Goal: Information Seeking & Learning: Learn about a topic

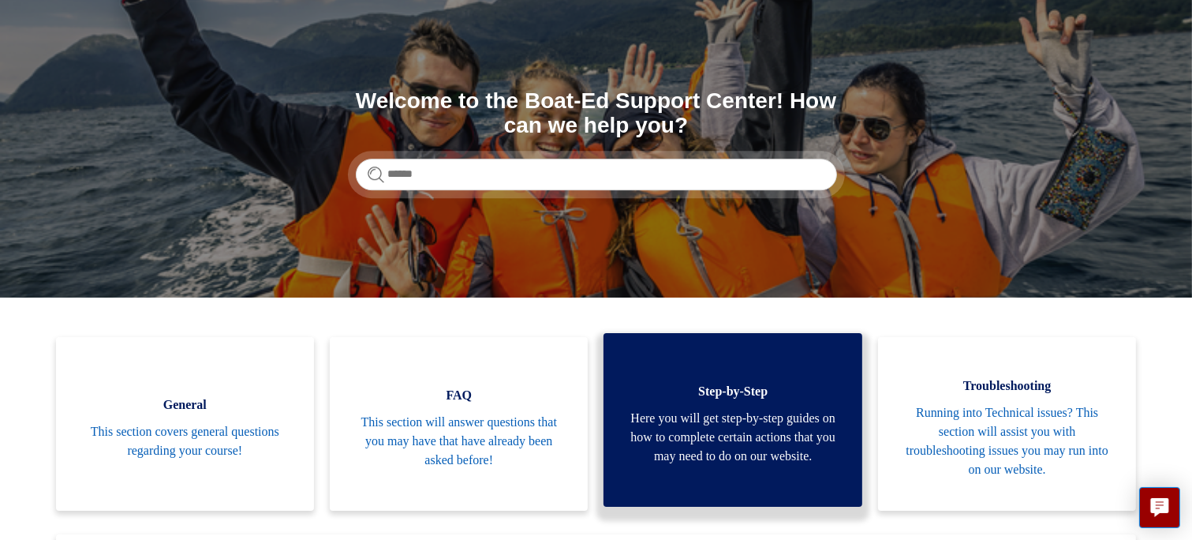
scroll to position [79, 0]
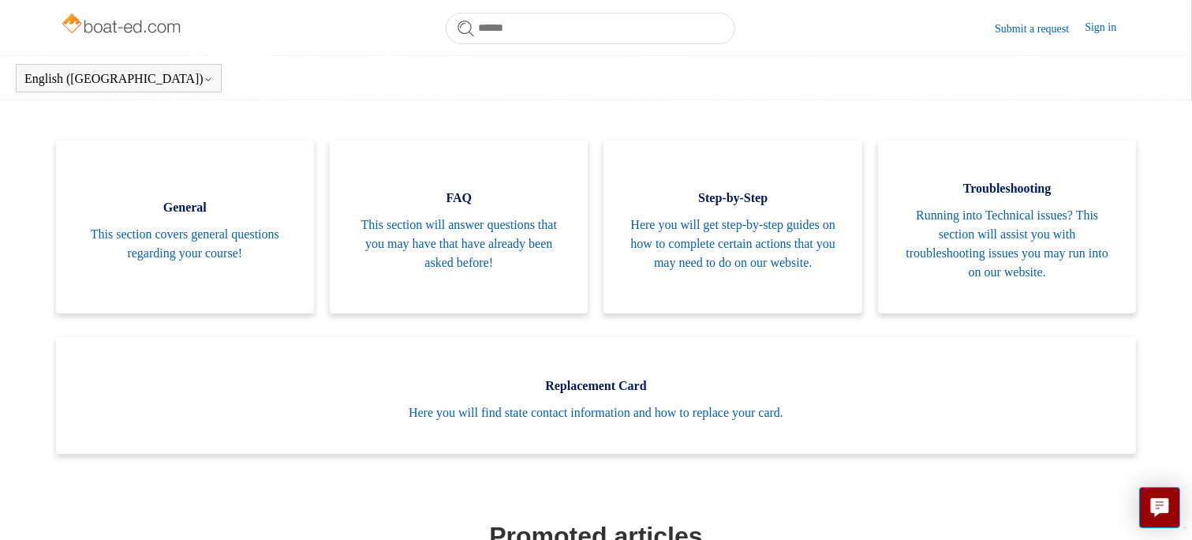
scroll to position [314, 0]
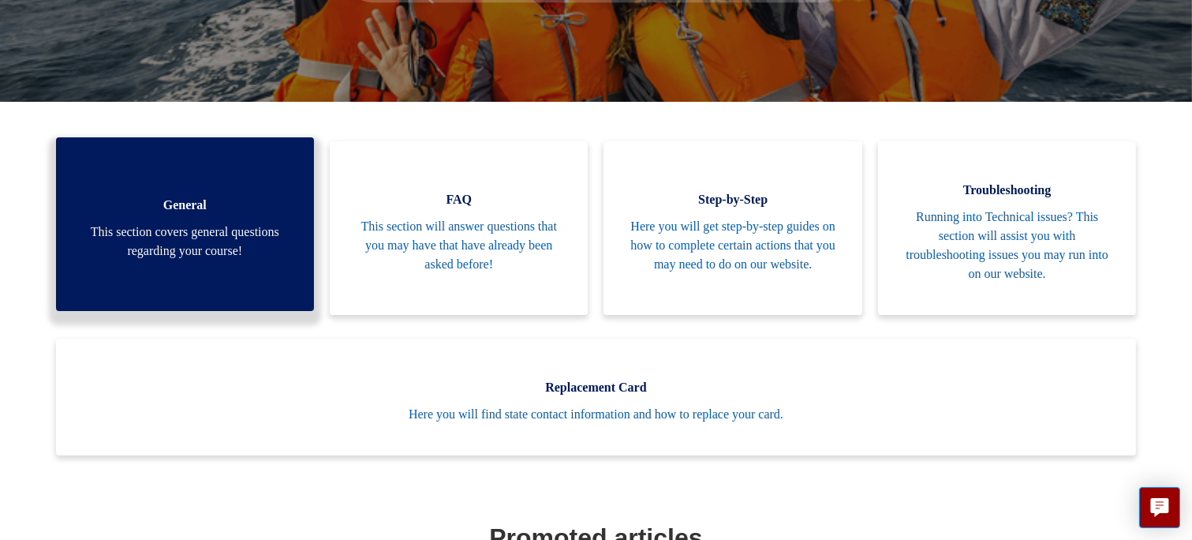
click at [233, 244] on span "This section covers general questions regarding your course!" at bounding box center [185, 242] width 211 height 38
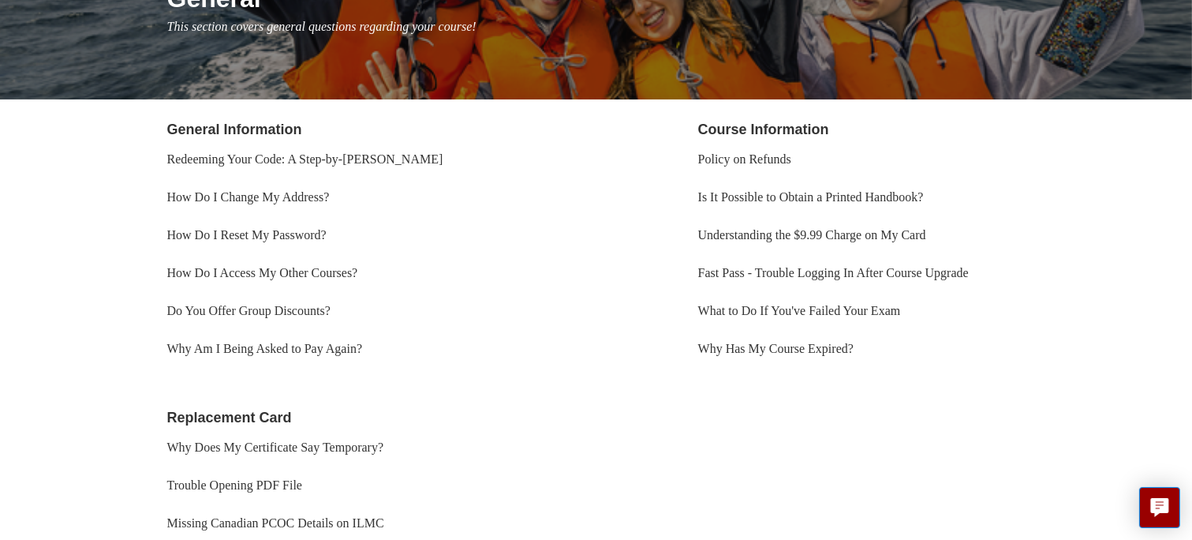
scroll to position [237, 0]
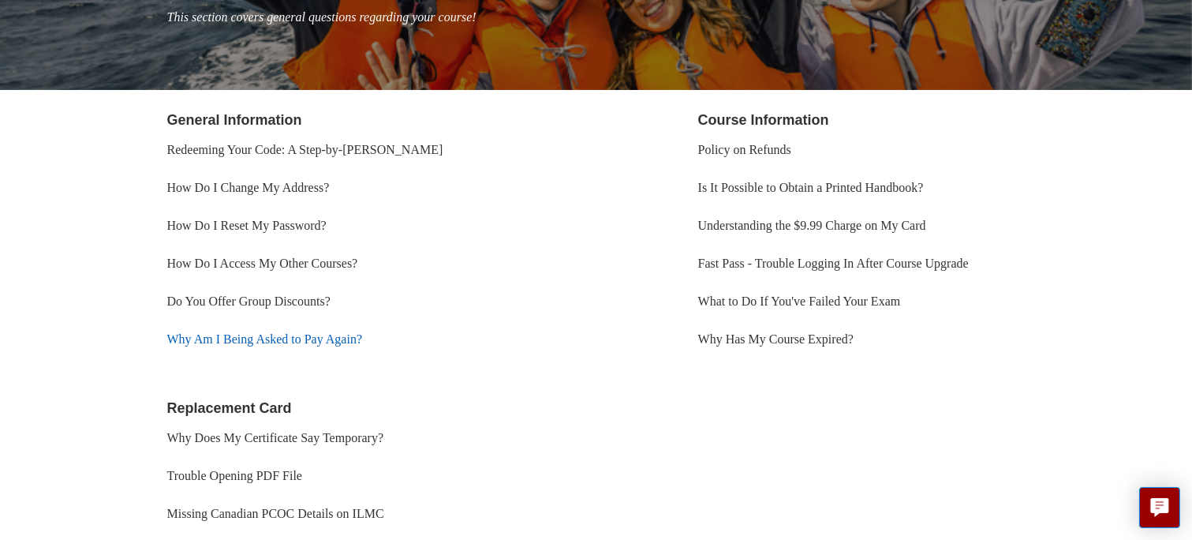
click at [275, 338] on link "Why Am I Being Asked to Pay Again?" at bounding box center [265, 338] width 196 height 13
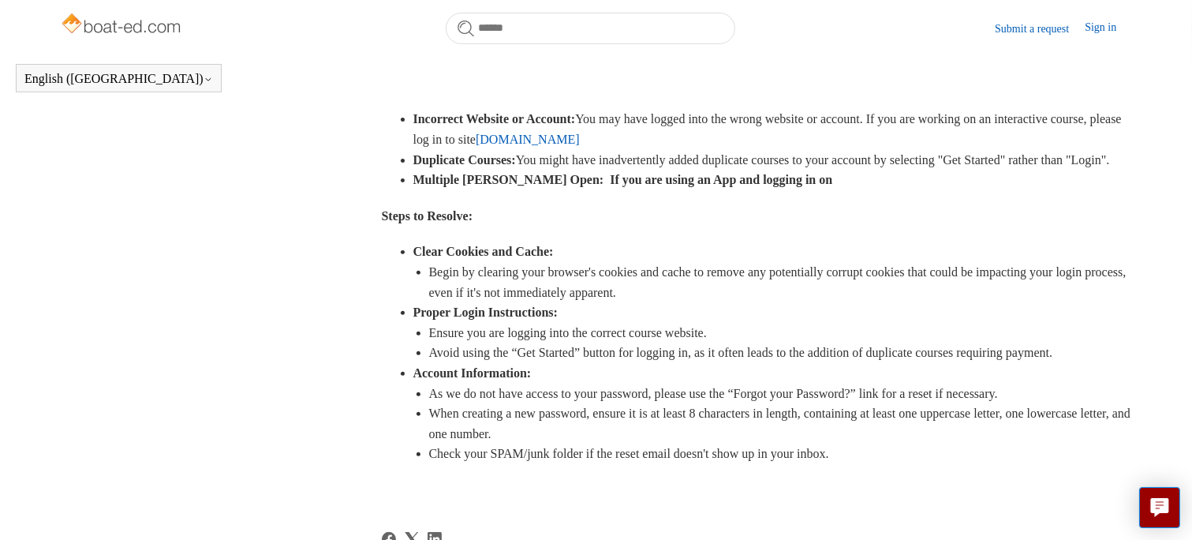
scroll to position [508, 0]
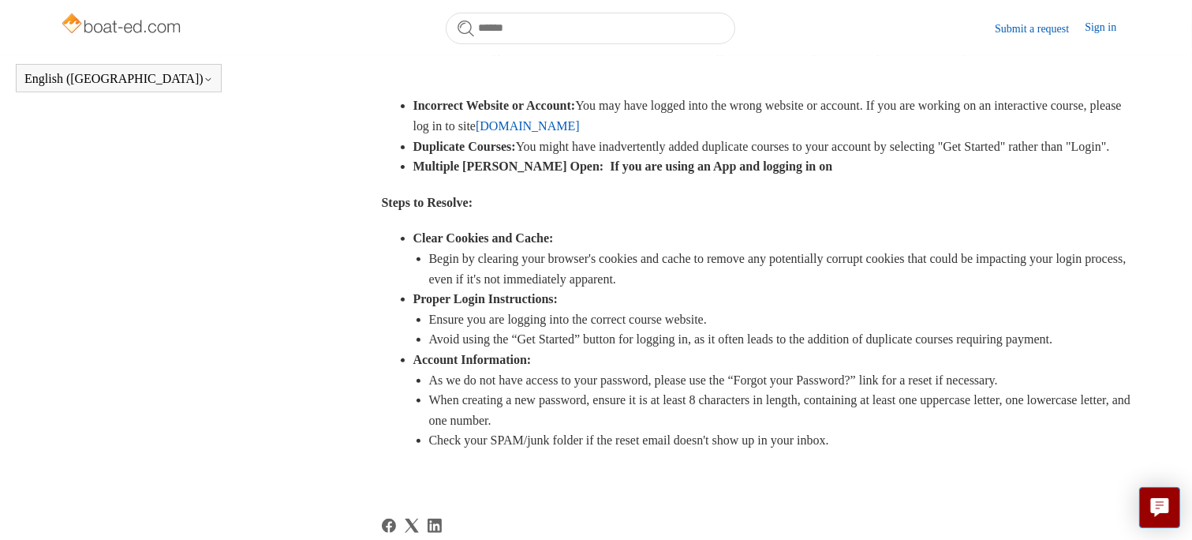
click at [580, 126] on link "www.ilearntoboat.com" at bounding box center [528, 125] width 104 height 13
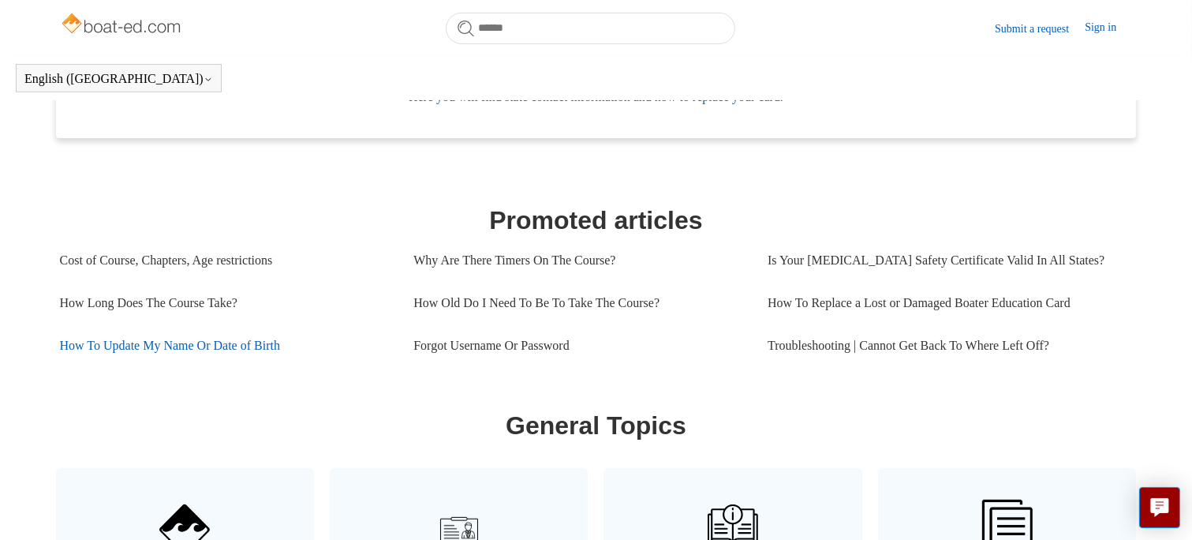
scroll to position [666, 0]
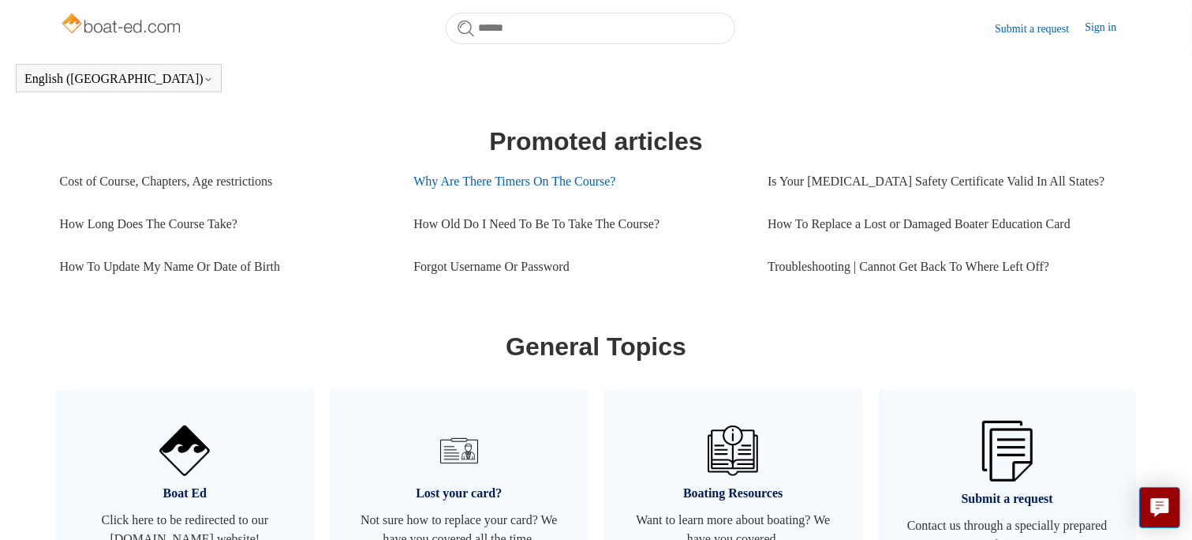
click at [517, 182] on link "Why Are There Timers On The Course?" at bounding box center [579, 181] width 331 height 43
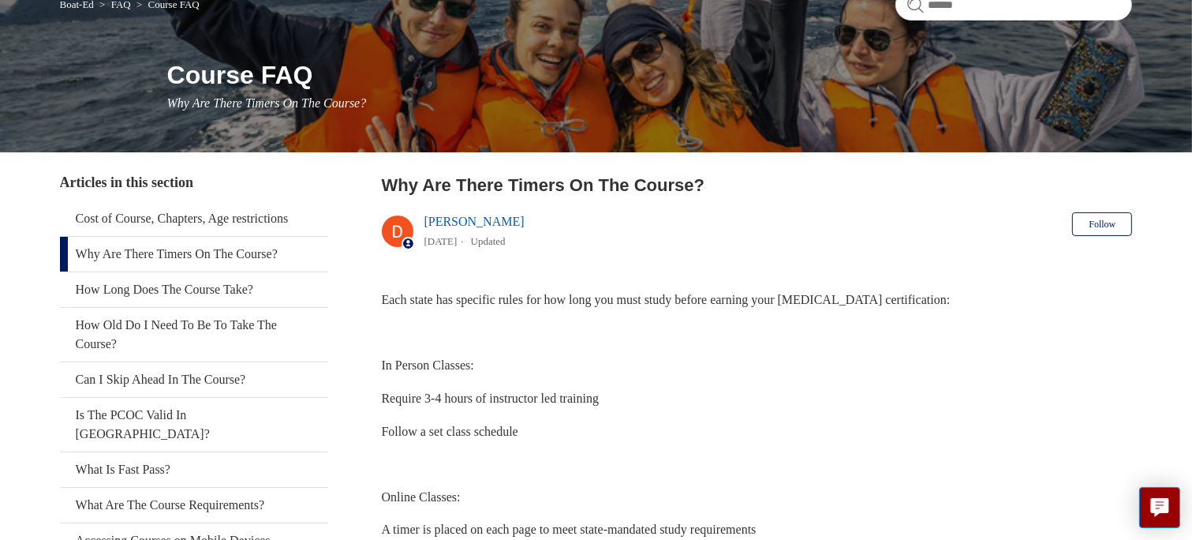
scroll to position [158, 0]
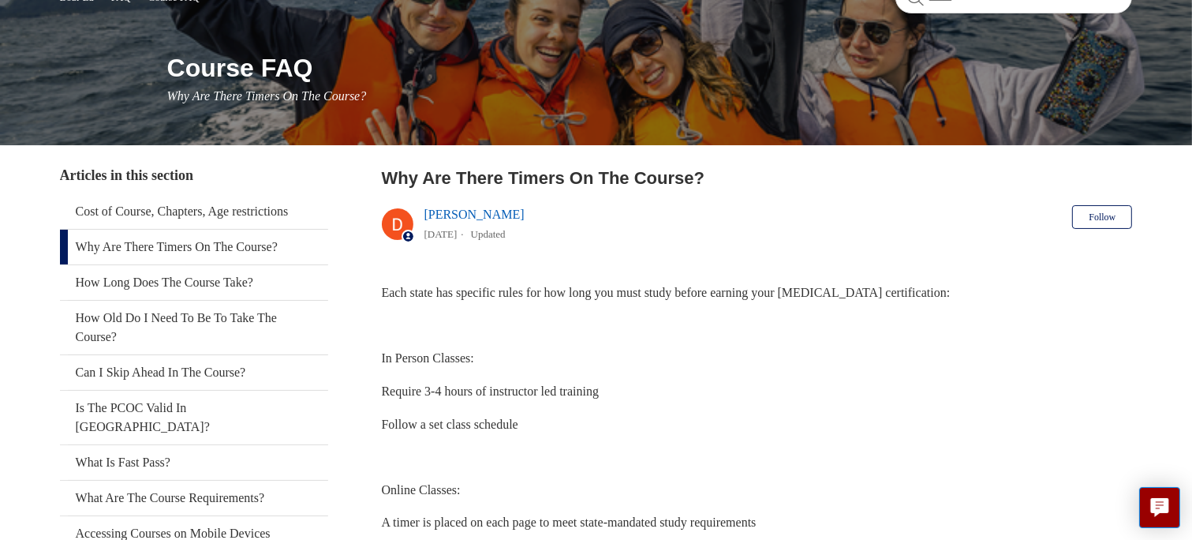
click at [1002, 334] on p at bounding box center [757, 326] width 751 height 21
click at [21, 223] on main "Boat-Ed FAQ Course FAQ Course FAQ Why Are There Timers On The Course? Articles …" at bounding box center [596, 447] width 1192 height 1010
click at [445, 287] on span "Each state has specific rules for how long you must study before earning your […" at bounding box center [666, 292] width 569 height 13
click at [393, 221] on img at bounding box center [398, 224] width 32 height 32
click at [96, 176] on span "Articles in this section" at bounding box center [126, 175] width 133 height 16
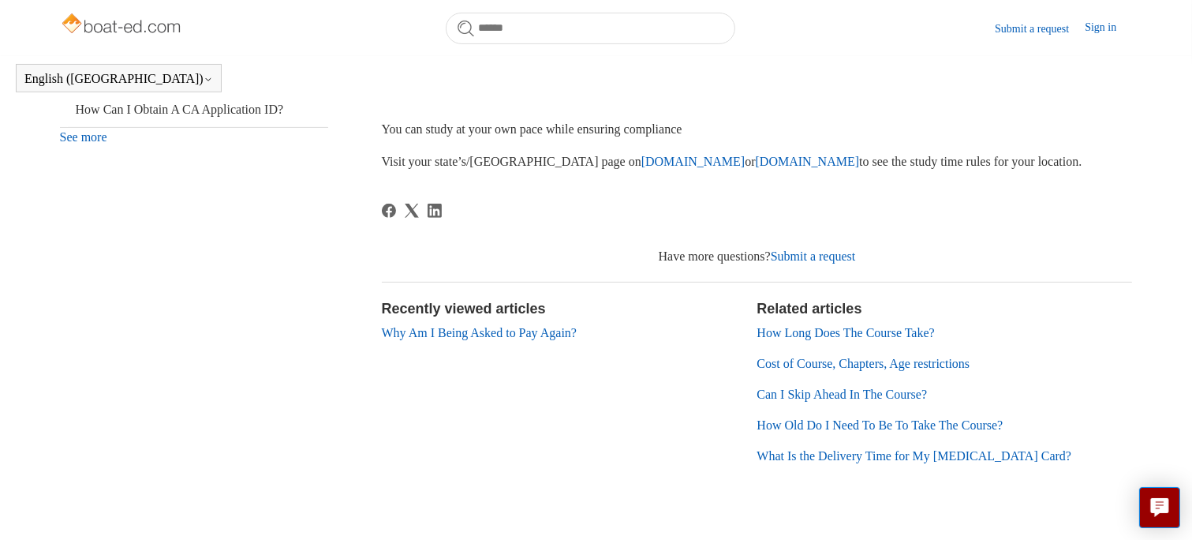
scroll to position [608, 0]
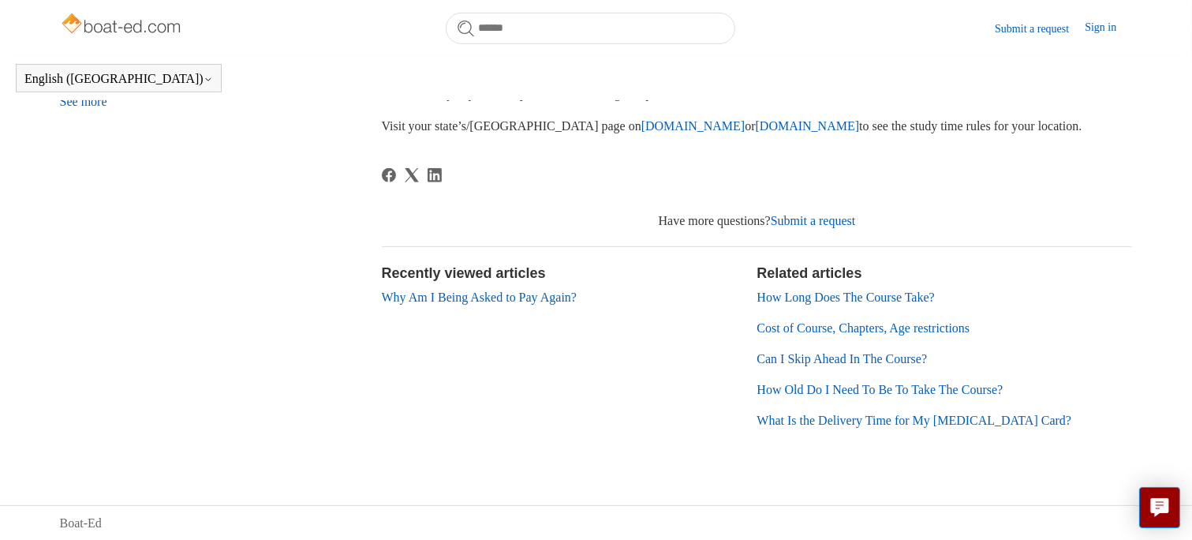
click at [801, 297] on link "How Long Does The Course Take?" at bounding box center [846, 296] width 178 height 13
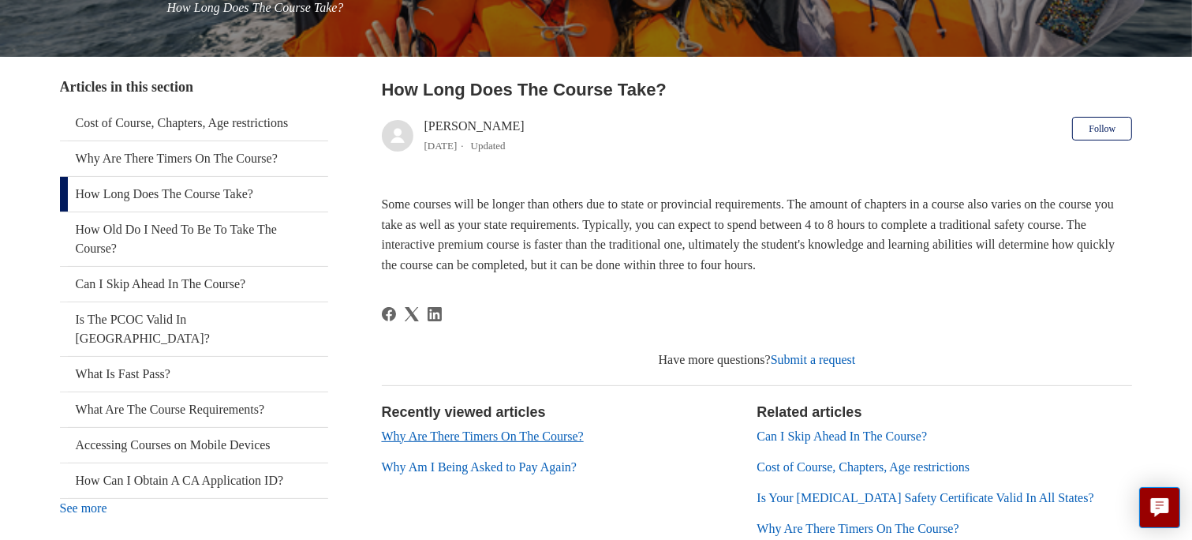
scroll to position [237, 0]
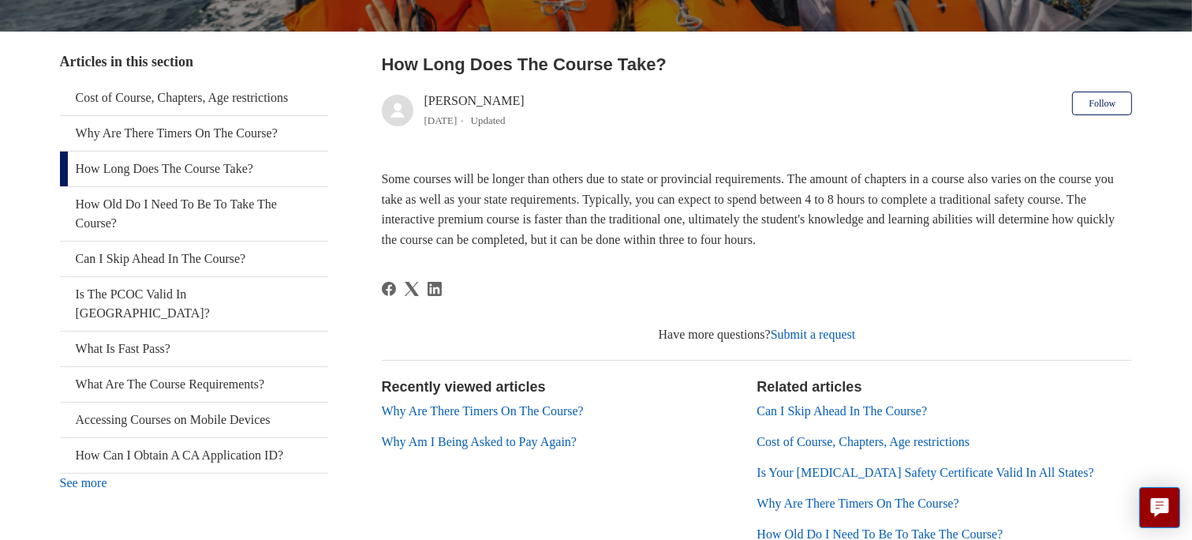
click at [467, 435] on link "Why Am I Being Asked to Pay Again?" at bounding box center [480, 441] width 196 height 13
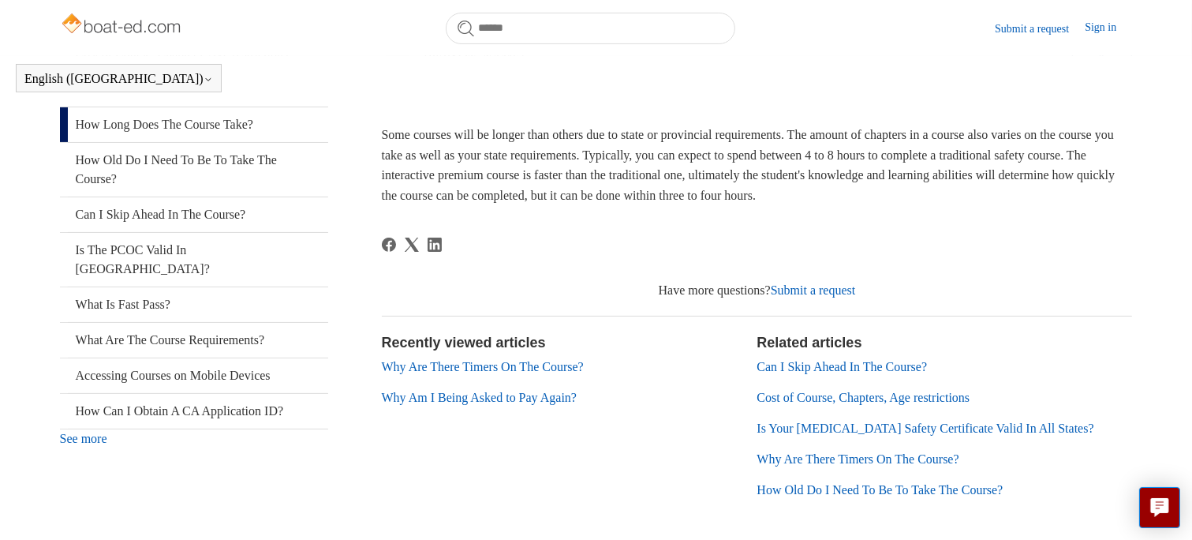
scroll to position [316, 0]
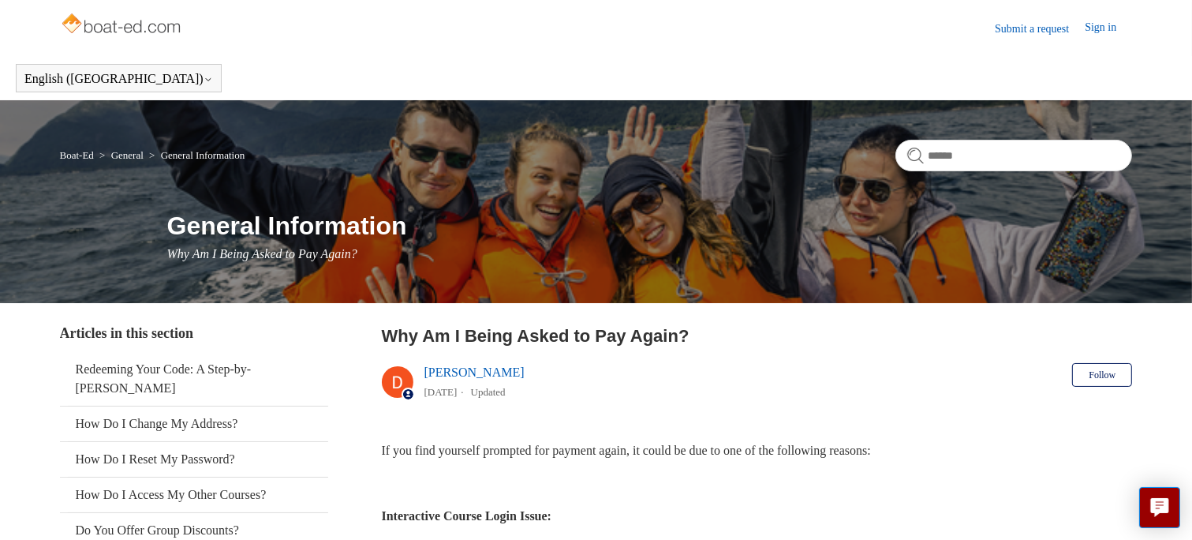
click at [1095, 25] on link "Sign in" at bounding box center [1108, 28] width 47 height 19
